Goal: Check status: Check status

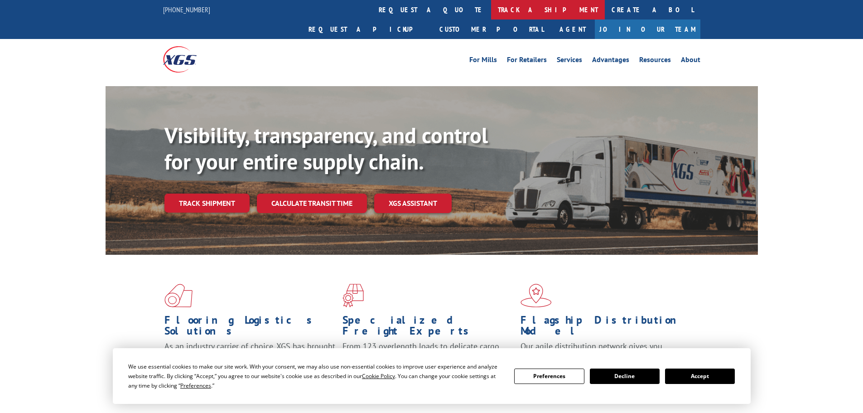
click at [491, 9] on link "track a shipment" at bounding box center [548, 9] width 114 height 19
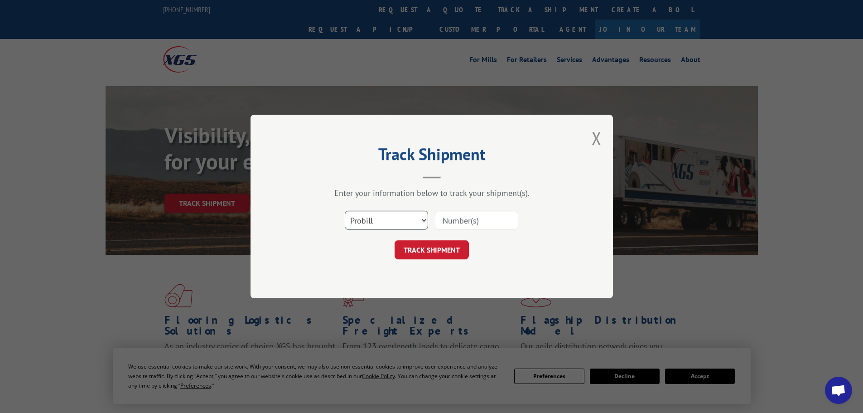
click at [391, 226] on select "Select category... Probill BOL PO" at bounding box center [386, 220] width 83 height 19
select select "bol"
click at [345, 211] on select "Select category... Probill BOL PO" at bounding box center [386, 220] width 83 height 19
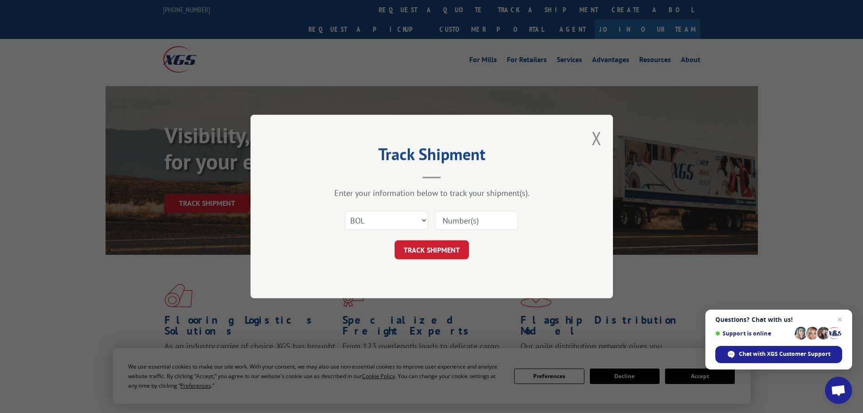
paste input "6025996"
type input "6025996"
click at [435, 255] on button "TRACK SHIPMENT" at bounding box center [431, 249] width 74 height 19
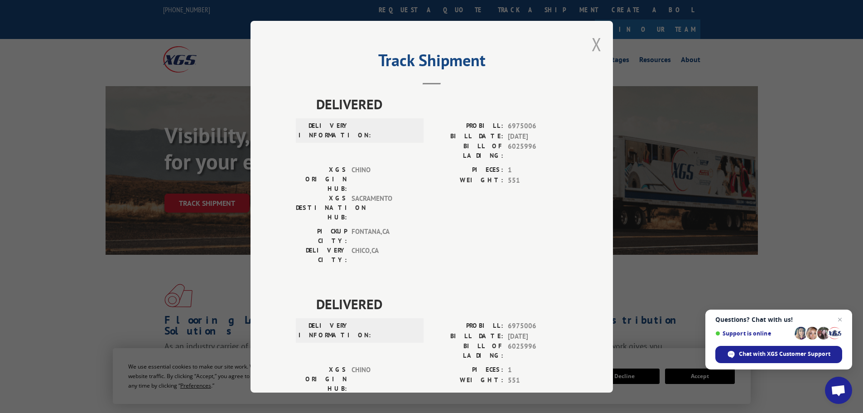
click at [594, 41] on button "Close modal" at bounding box center [596, 44] width 10 height 24
